Goal: Task Accomplishment & Management: Manage account settings

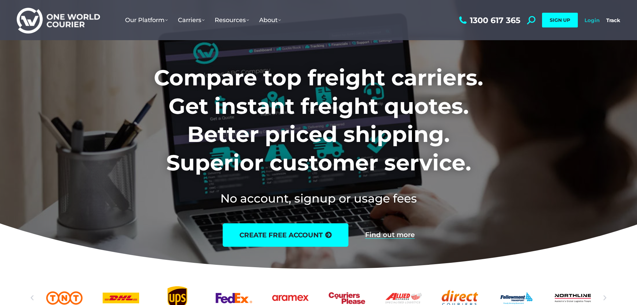
click at [596, 21] on link "Login" at bounding box center [592, 20] width 15 height 6
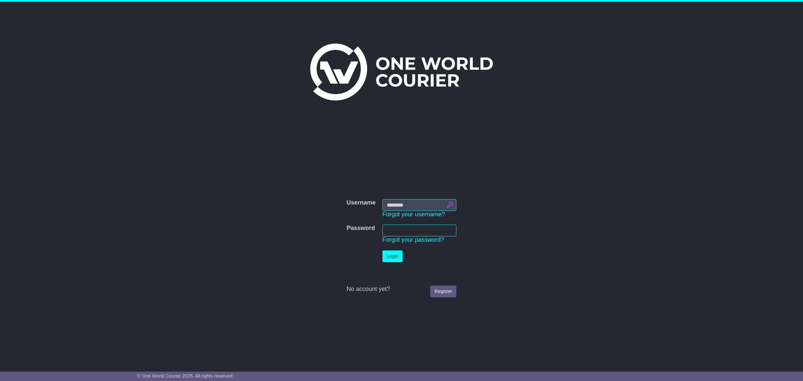
click at [450, 202] on input "Username" at bounding box center [419, 205] width 74 height 12
click at [392, 255] on button "Login" at bounding box center [392, 256] width 20 height 12
type input "**********"
